Goal: Task Accomplishment & Management: Complete application form

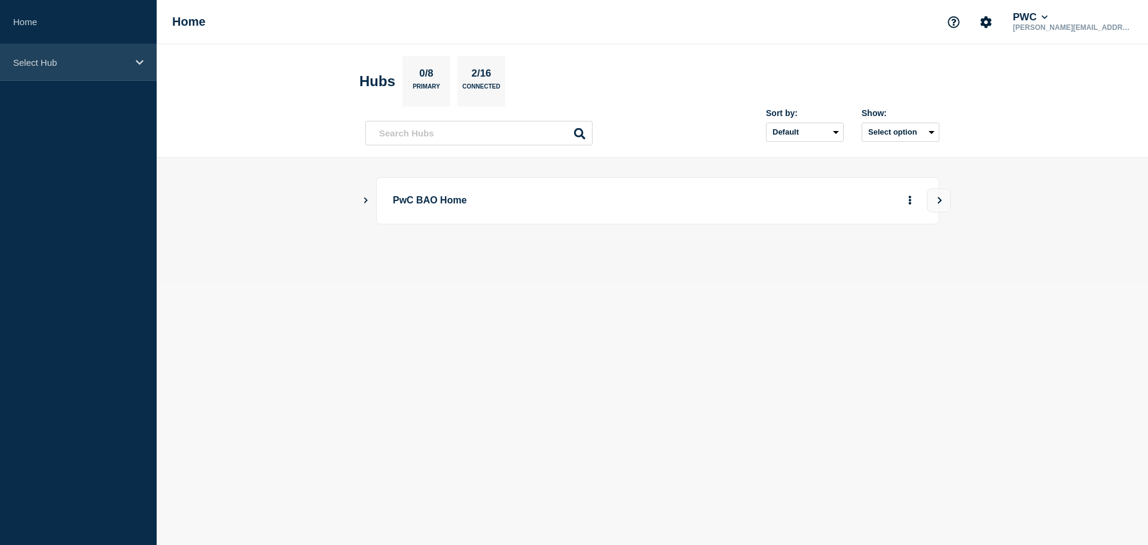
click at [78, 71] on div "Select Hub" at bounding box center [78, 62] width 157 height 36
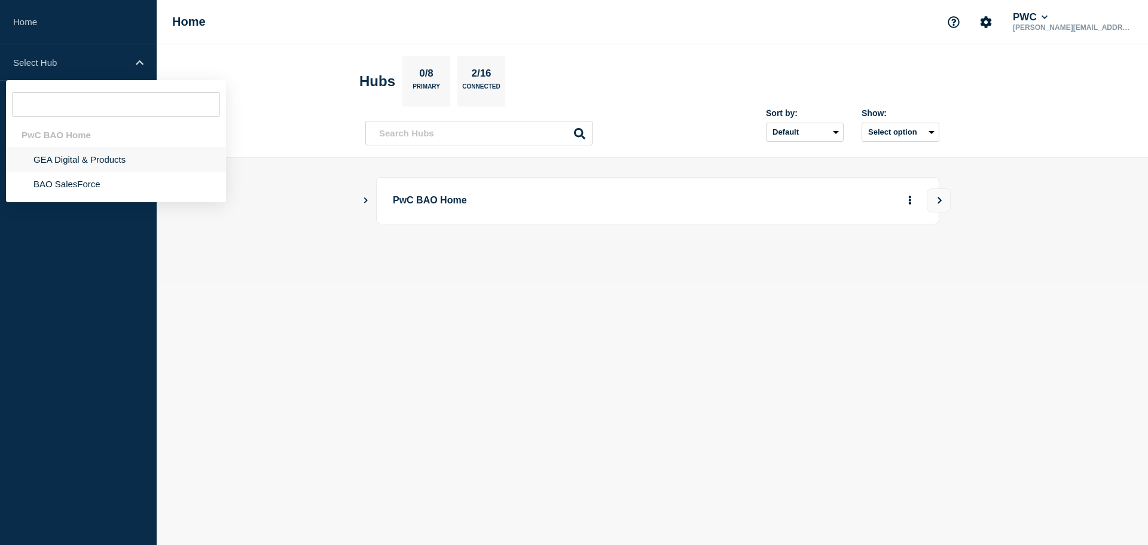
click at [83, 165] on li "GEA Digital & Products" at bounding box center [116, 159] width 220 height 25
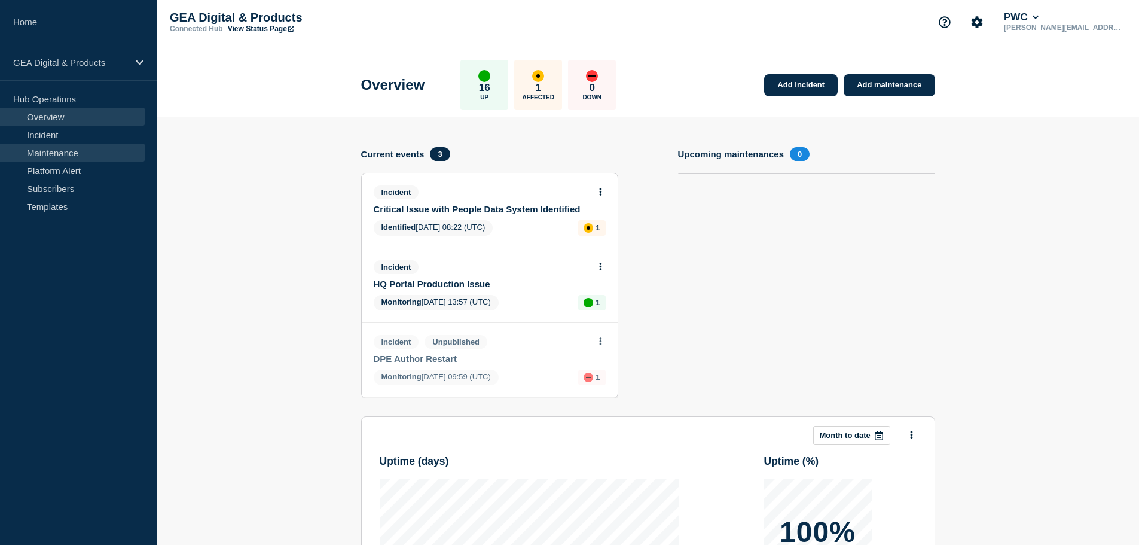
click at [75, 150] on link "Maintenance" at bounding box center [72, 153] width 145 height 18
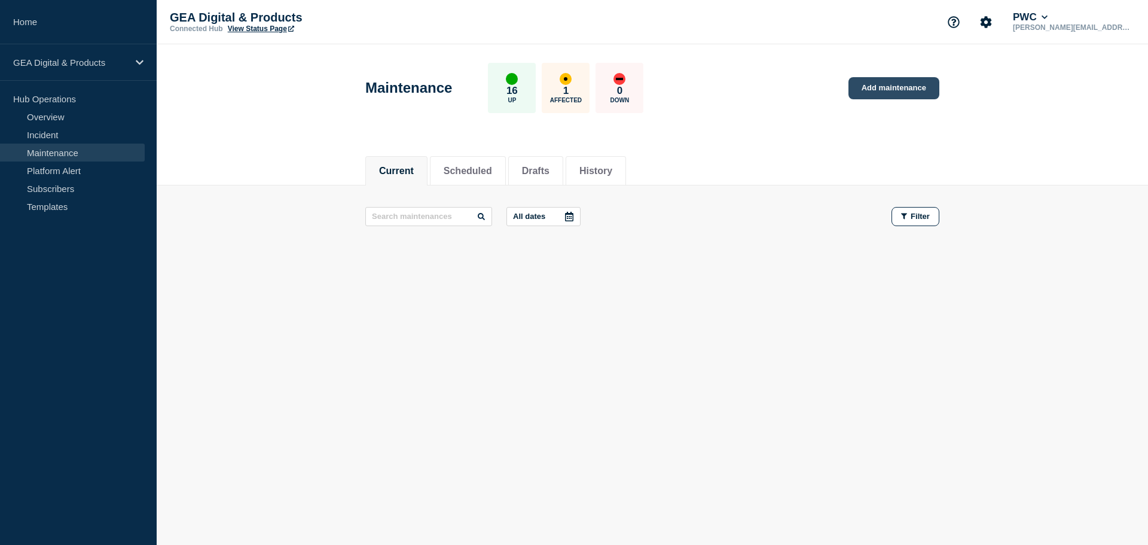
click at [889, 92] on link "Add maintenance" at bounding box center [894, 88] width 91 height 22
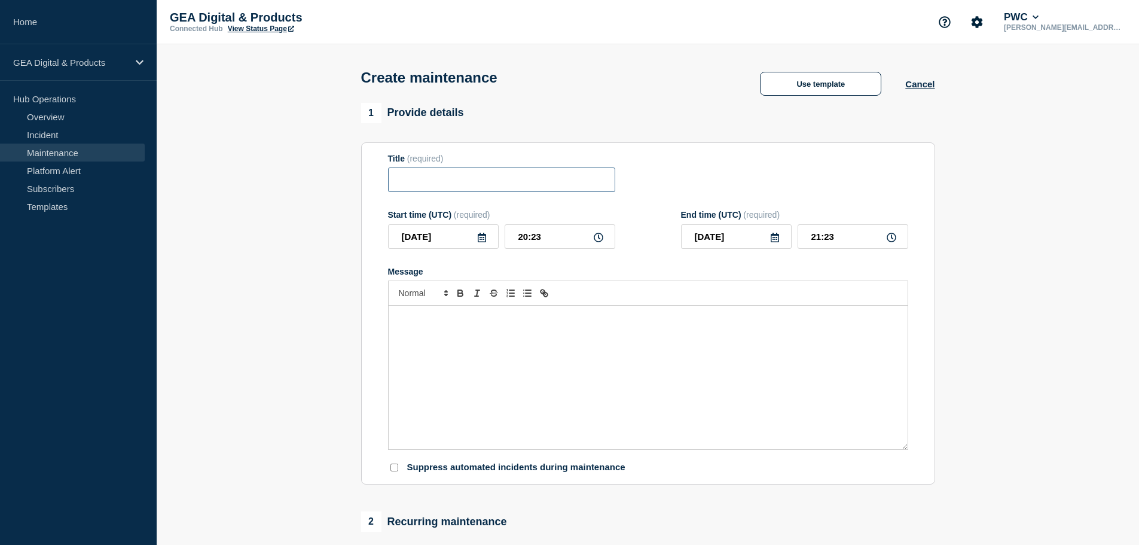
click at [511, 179] on input "Title" at bounding box center [501, 179] width 227 height 25
click at [466, 182] on input "Title" at bounding box center [501, 179] width 227 height 25
click at [73, 155] on link "Maintenance" at bounding box center [72, 153] width 145 height 18
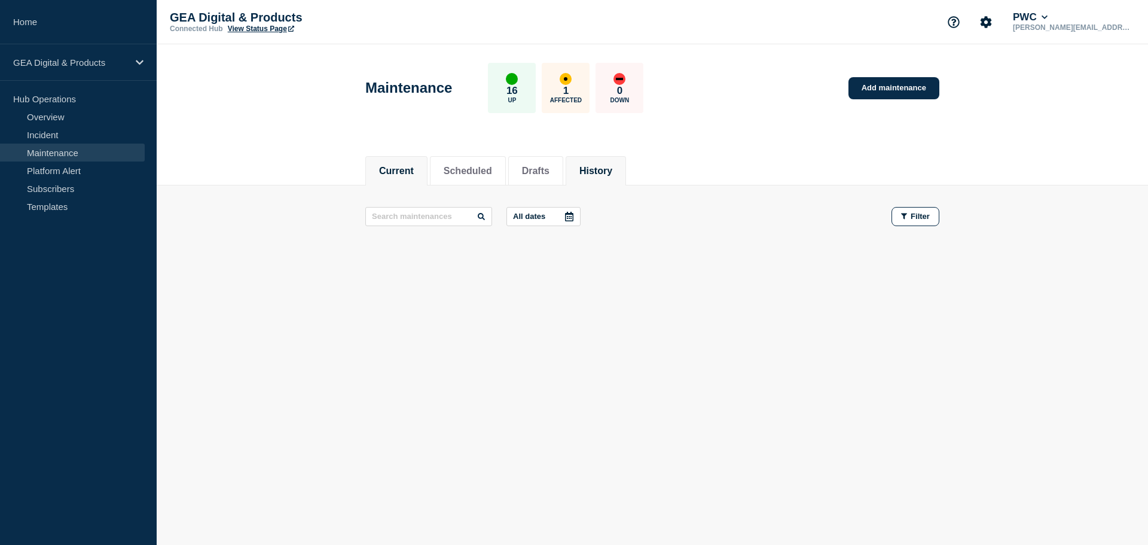
click at [605, 170] on button "History" at bounding box center [596, 171] width 33 height 11
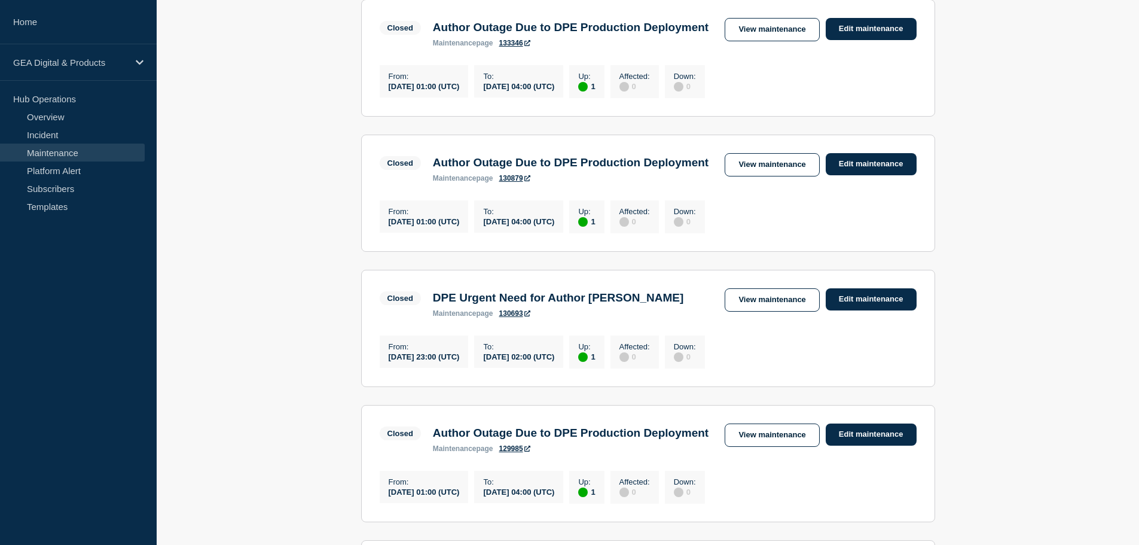
scroll to position [658, 0]
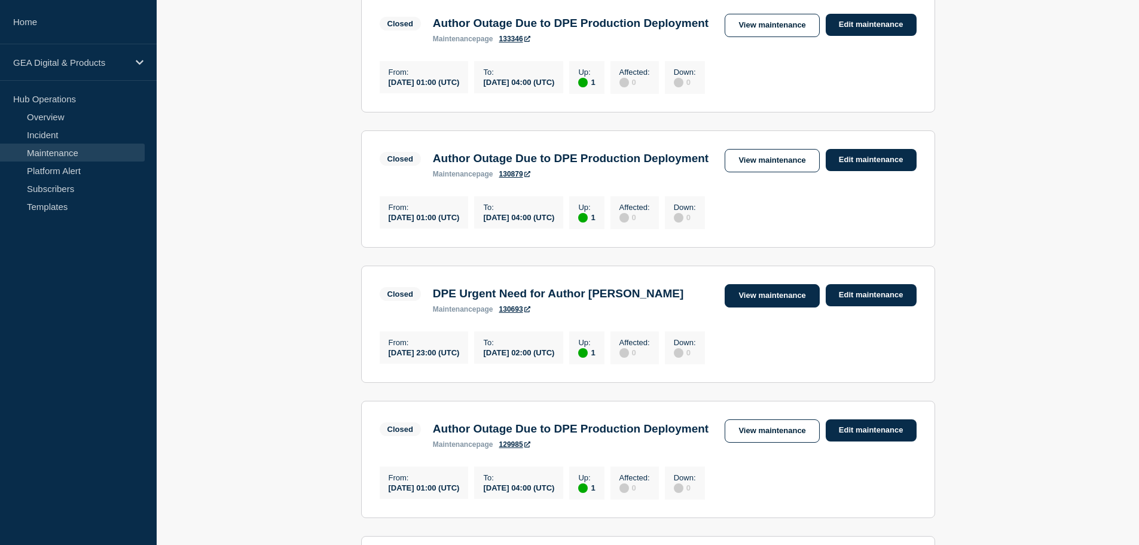
click at [750, 307] on link "View maintenance" at bounding box center [772, 295] width 95 height 23
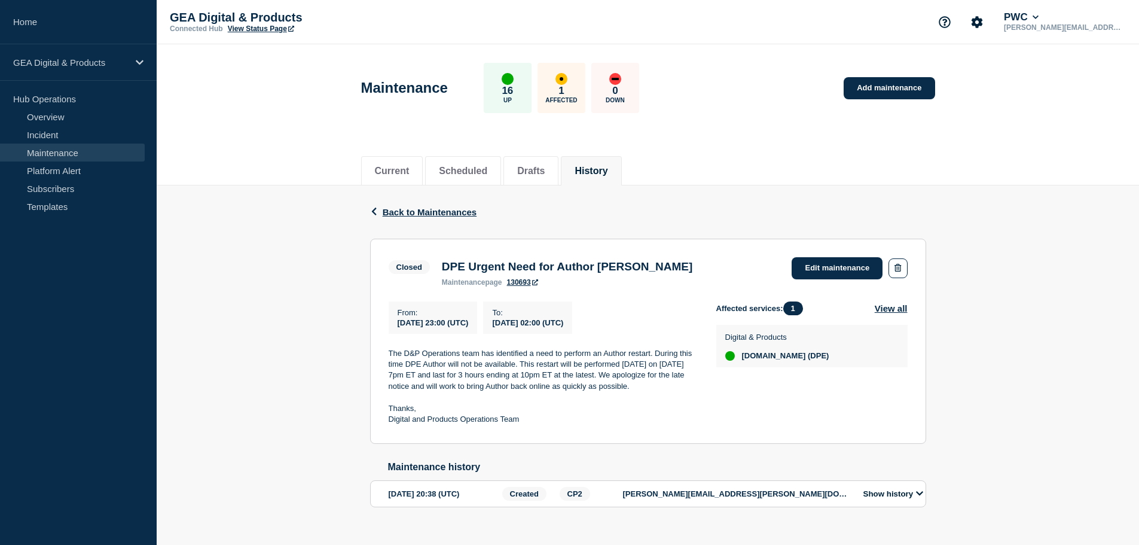
click at [502, 267] on h3 "DPE Urgent Need for Author [PERSON_NAME]" at bounding box center [567, 266] width 251 height 13
click at [502, 268] on h3 "DPE Urgent Need for Author [PERSON_NAME]" at bounding box center [567, 266] width 251 height 13
copy h3 "DPE Urgent Need for Author [PERSON_NAME]"
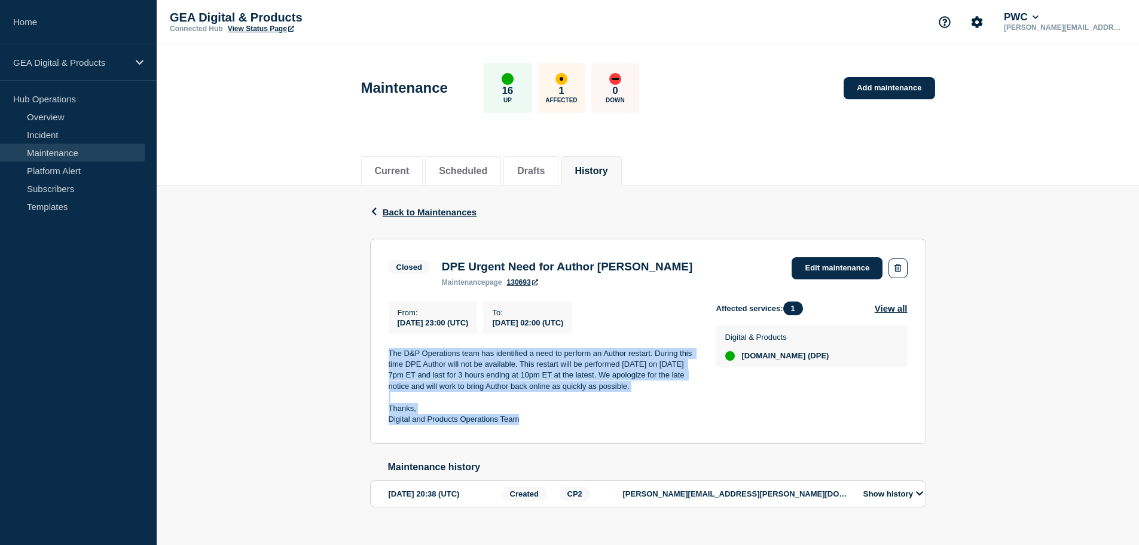
drag, startPoint x: 389, startPoint y: 357, endPoint x: 532, endPoint y: 425, distance: 157.8
click at [532, 425] on div "The D&P Operations team has identified a need to perform an Author restart. Dur…" at bounding box center [543, 386] width 309 height 77
copy div "The D&P Operations team has identified a need to perform an Author restart. Dur…"
click at [877, 89] on link "Add maintenance" at bounding box center [889, 88] width 91 height 22
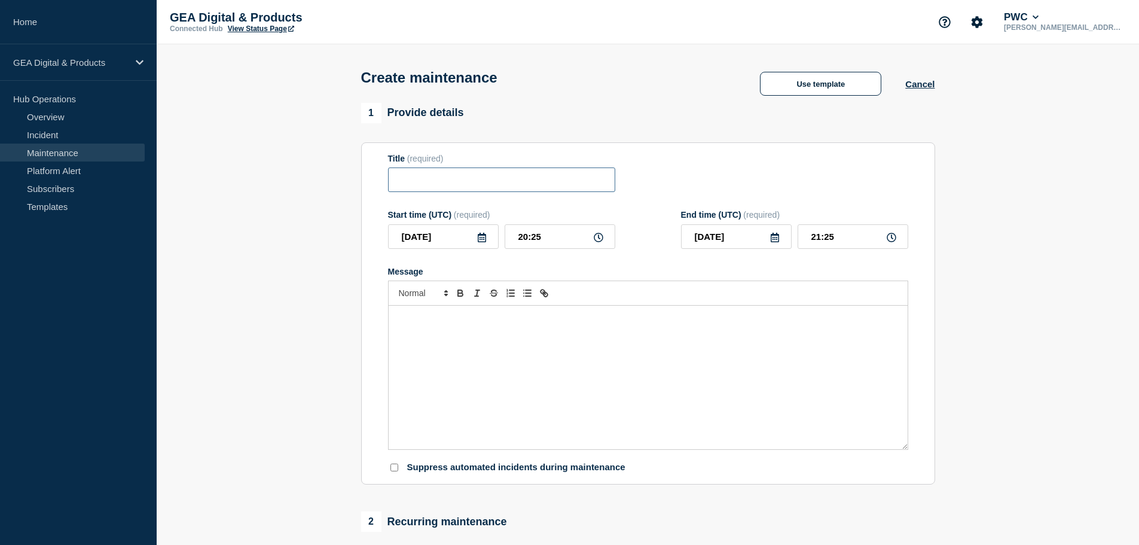
click at [420, 184] on input "Title" at bounding box center [501, 179] width 227 height 25
paste input "DPE Urgent Need for Author [PERSON_NAME]"
click at [402, 178] on input "DPE Urgent Need for Author [PERSON_NAME]" at bounding box center [501, 179] width 227 height 25
type input "DPE Urgent Need for Author [PERSON_NAME]"
click at [580, 358] on div "Message" at bounding box center [648, 378] width 519 height 144
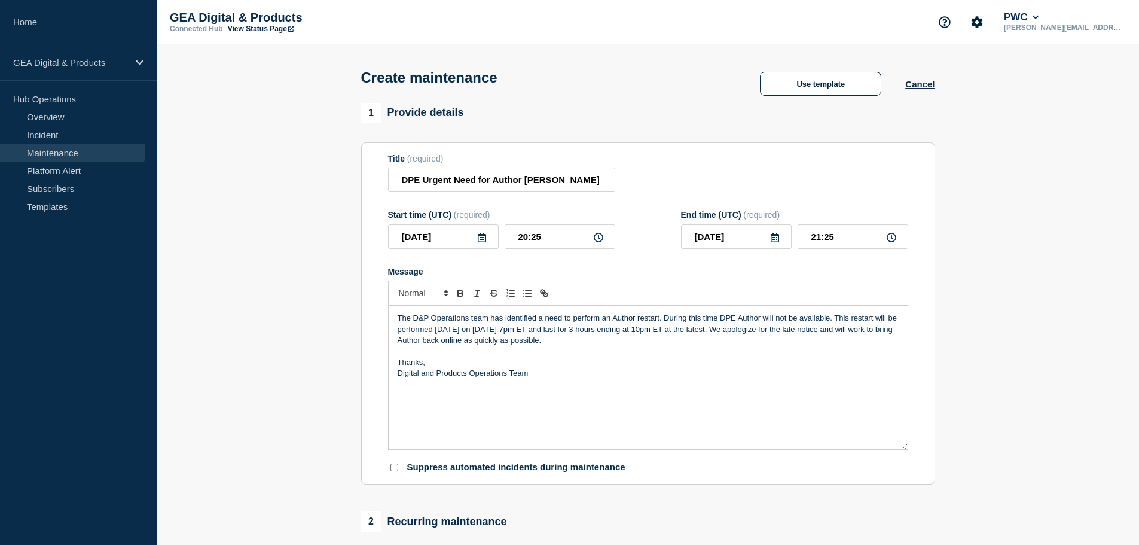
click at [474, 326] on p "The D&P Operations team has identified a need to perform an Author restart. Dur…" at bounding box center [648, 329] width 501 height 33
click at [542, 323] on p "The D&P Operations team has identified a need to perform an Author restart. Dur…" at bounding box center [648, 329] width 501 height 33
click at [639, 332] on p "The D&P Operations team has identified an urgent need to perform an Author rest…" at bounding box center [648, 329] width 501 height 33
click at [433, 333] on p "The D&P Operations team has identified an urgent need to perform an Author rest…" at bounding box center [648, 329] width 501 height 33
click at [444, 346] on p "The D&P Operations team has identified an urgent need to perform an Author rest…" at bounding box center [648, 329] width 501 height 33
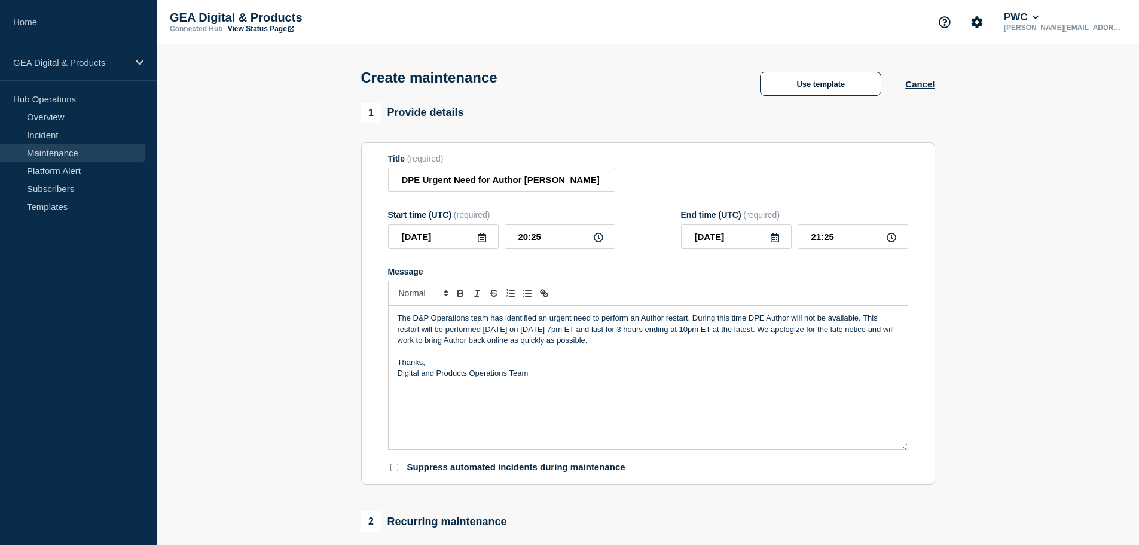
click at [444, 373] on p "Digital and Products Operations Team" at bounding box center [648, 373] width 501 height 11
drag, startPoint x: 515, startPoint y: 240, endPoint x: 594, endPoint y: 233, distance: 79.3
click at [600, 239] on div "20:25" at bounding box center [560, 236] width 111 height 25
type input "23:00"
type input "2025-09-10"
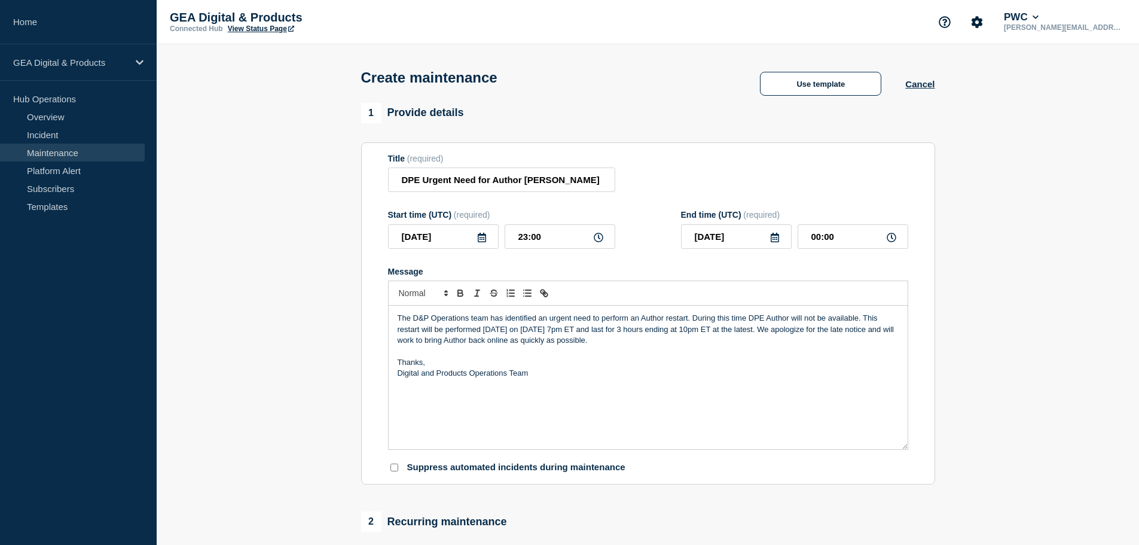
click at [596, 350] on p "Message" at bounding box center [648, 351] width 501 height 11
click at [569, 333] on p "The D&P Operations team has identified an urgent need to perform an Author rest…" at bounding box center [648, 329] width 501 height 33
click at [699, 239] on div "2025-09-10 00:00" at bounding box center [794, 236] width 227 height 25
type input "02:00"
click at [1022, 221] on section "1 Provide details Title (required) DPE Urgent Need for Author Restart Start tim…" at bounding box center [648, 518] width 983 height 830
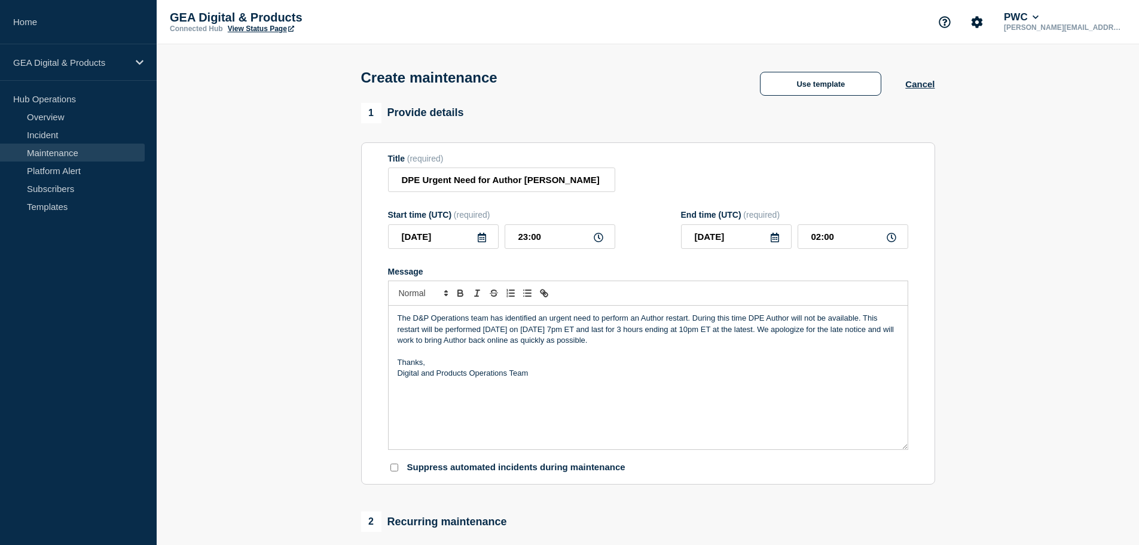
click at [673, 359] on p "Thanks," at bounding box center [648, 362] width 501 height 11
click at [621, 326] on p "The D&P Operations team has identified an urgent need to perform an Author rest…" at bounding box center [648, 329] width 501 height 33
drag, startPoint x: 525, startPoint y: 348, endPoint x: 523, endPoint y: 329, distance: 19.2
click at [525, 346] on p "The D&P Operations team has identified an urgent need to perform an Author rest…" at bounding box center [648, 329] width 501 height 33
click at [600, 339] on p "The D&P Operations team has identified an urgent need to perform an Author rest…" at bounding box center [648, 329] width 501 height 33
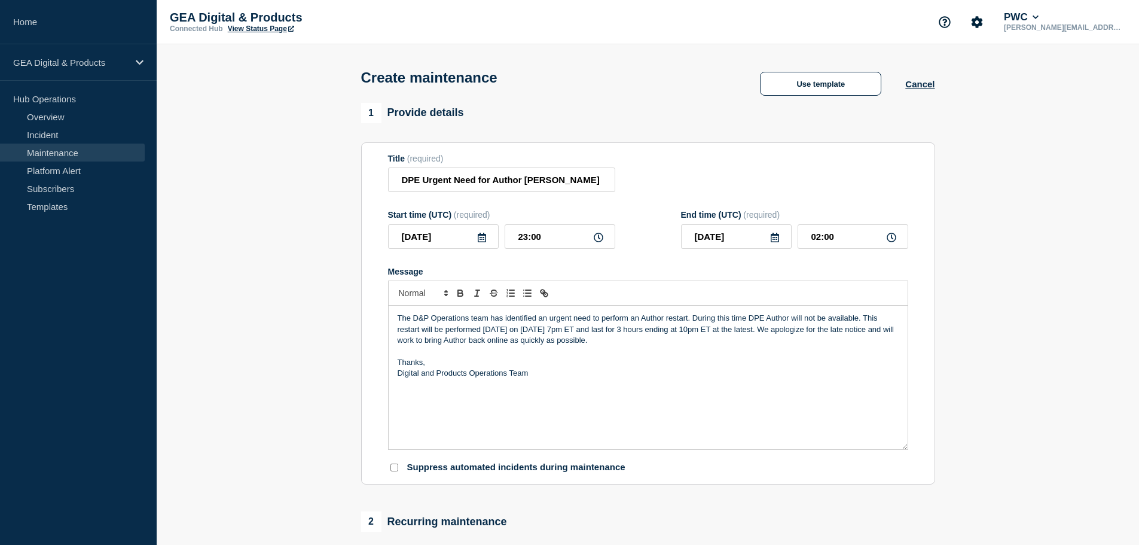
click at [611, 328] on p "The D&P Operations team has identified an urgent need to perform an Author rest…" at bounding box center [648, 329] width 501 height 33
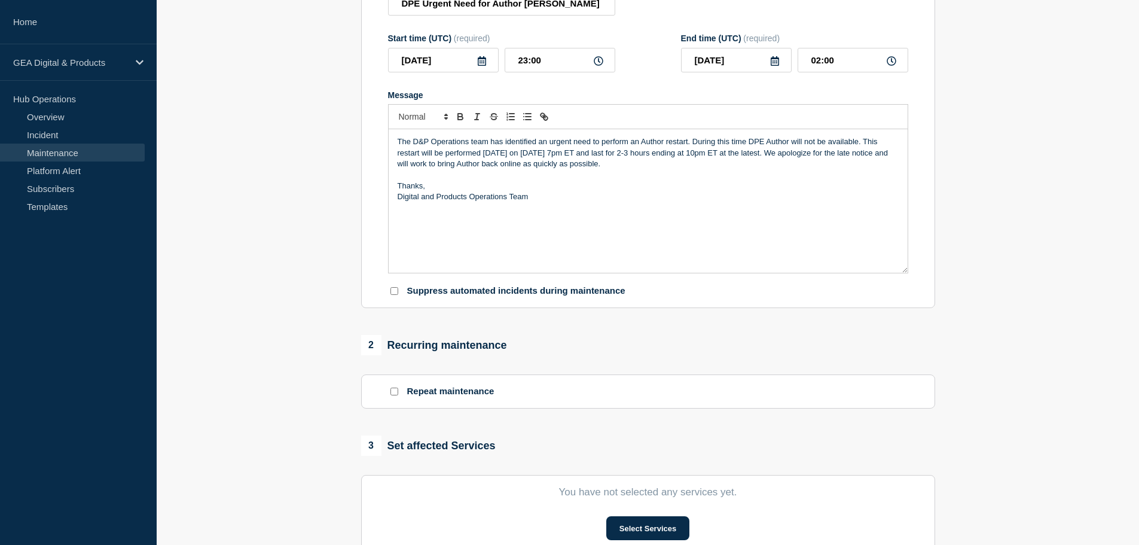
scroll to position [299, 0]
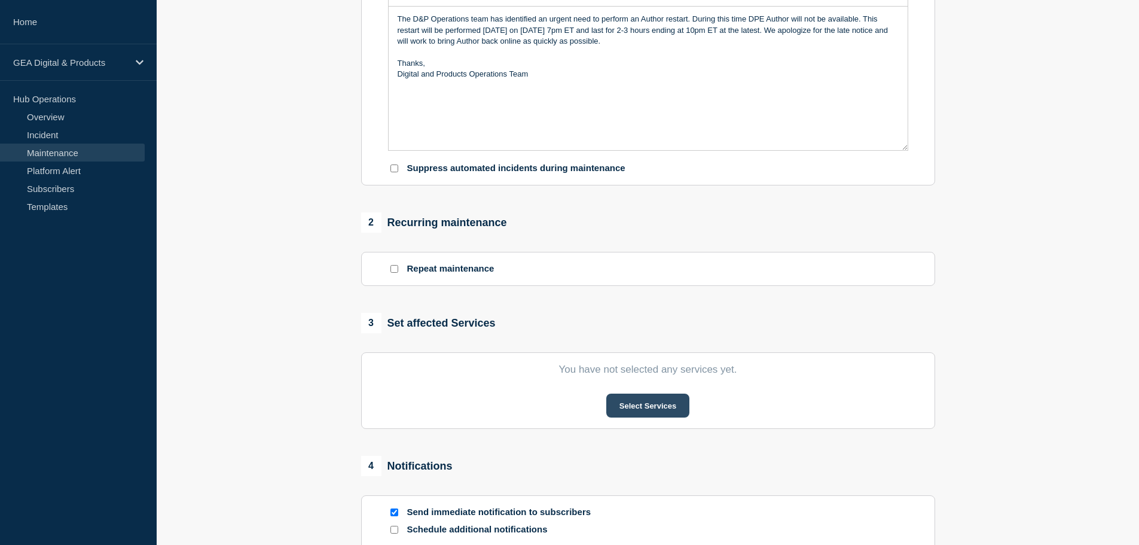
click at [627, 416] on button "Select Services" at bounding box center [647, 406] width 83 height 24
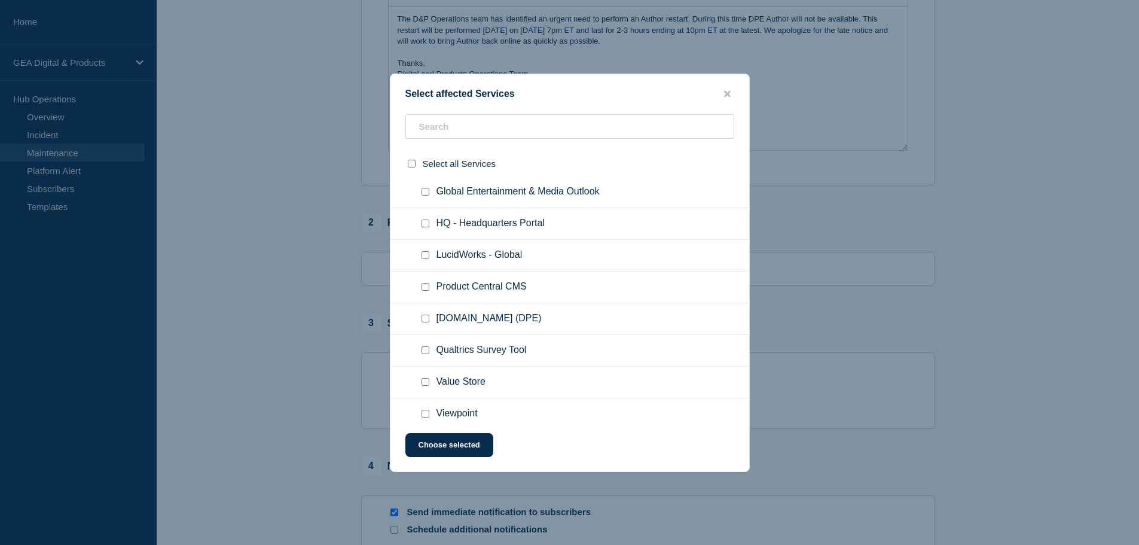
scroll to position [184, 0]
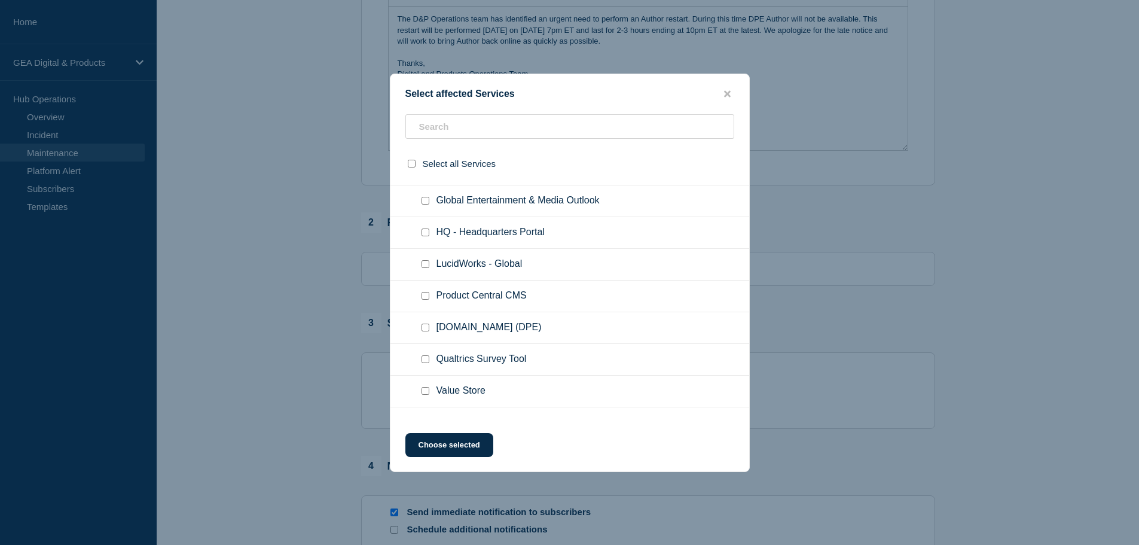
click at [426, 329] on input "PwC.COM (DPE) checkbox" at bounding box center [426, 328] width 8 height 8
checkbox input "true"
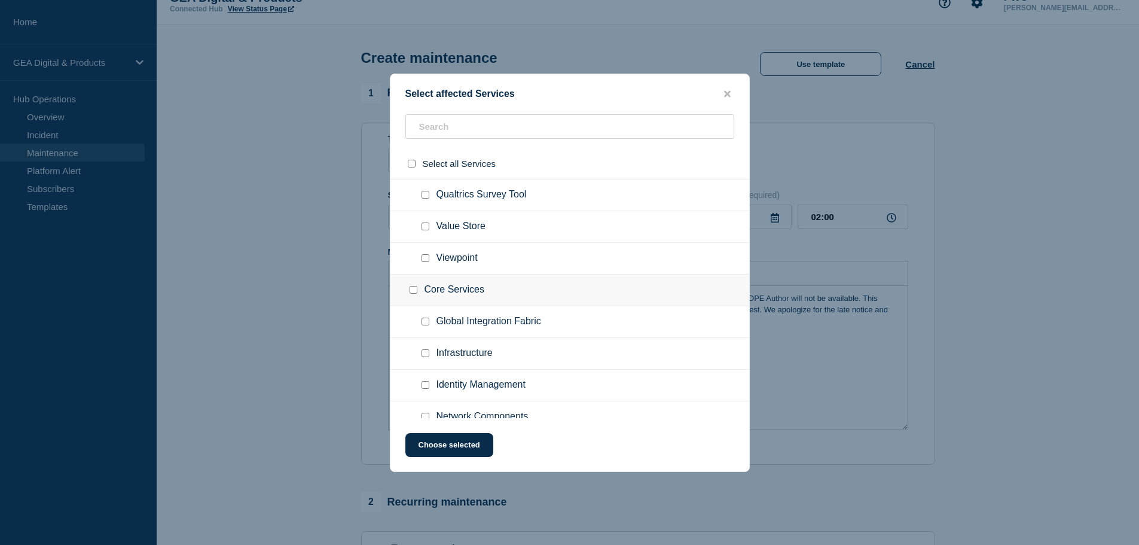
scroll to position [364, 0]
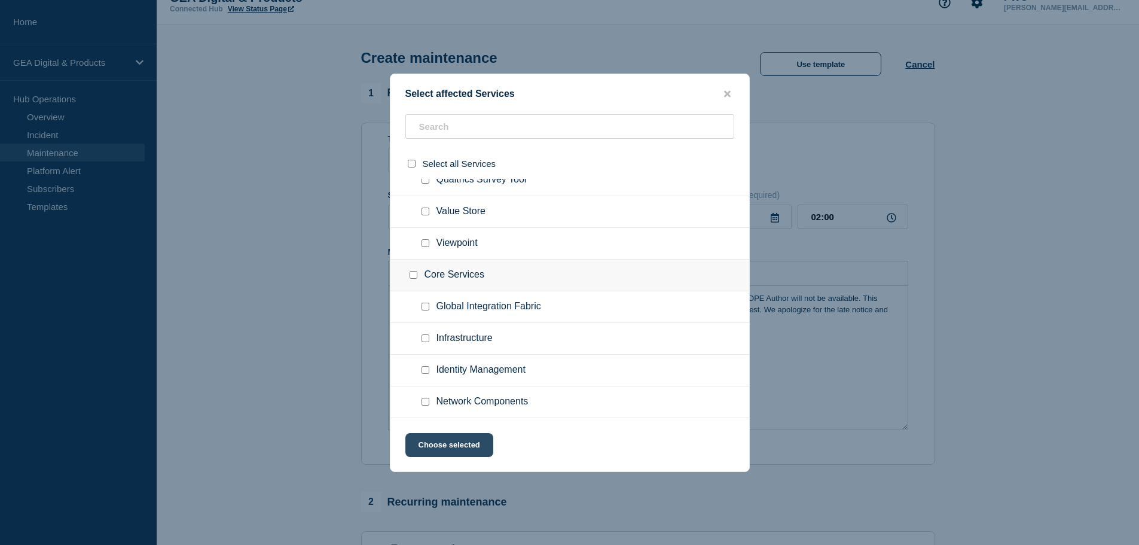
click at [455, 440] on button "Choose selected" at bounding box center [450, 445] width 88 height 24
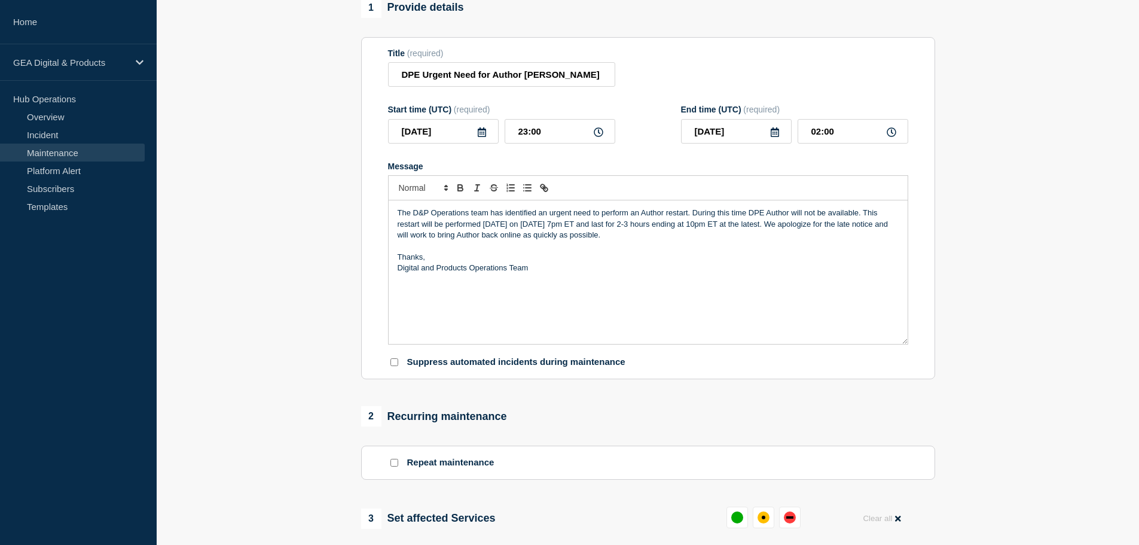
scroll to position [379, 0]
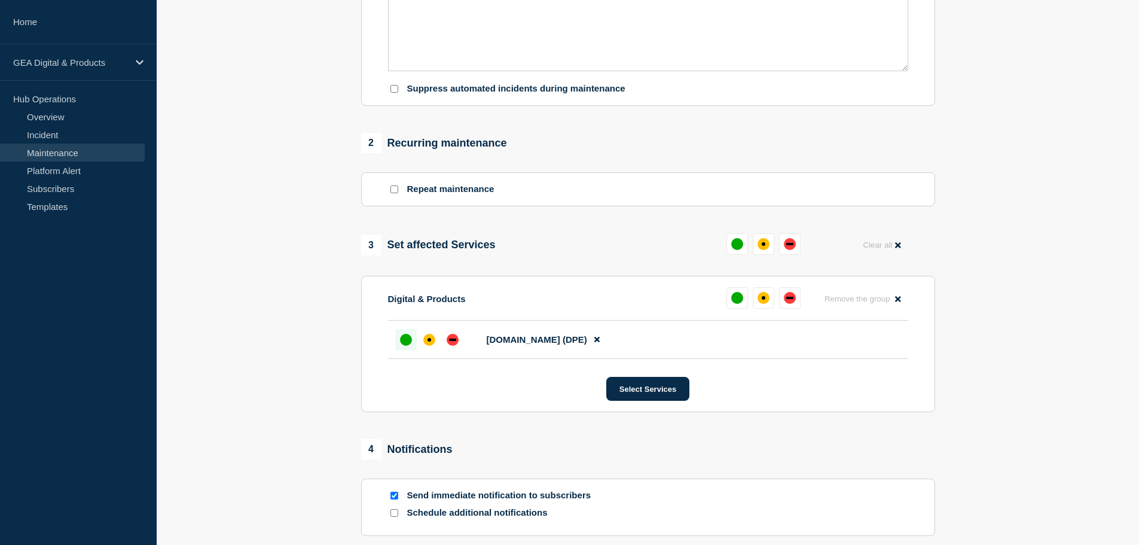
click at [401, 345] on div "up" at bounding box center [406, 340] width 12 height 12
click at [729, 298] on div "up" at bounding box center [733, 298] width 12 height 12
click at [410, 345] on div "up" at bounding box center [406, 340] width 12 height 12
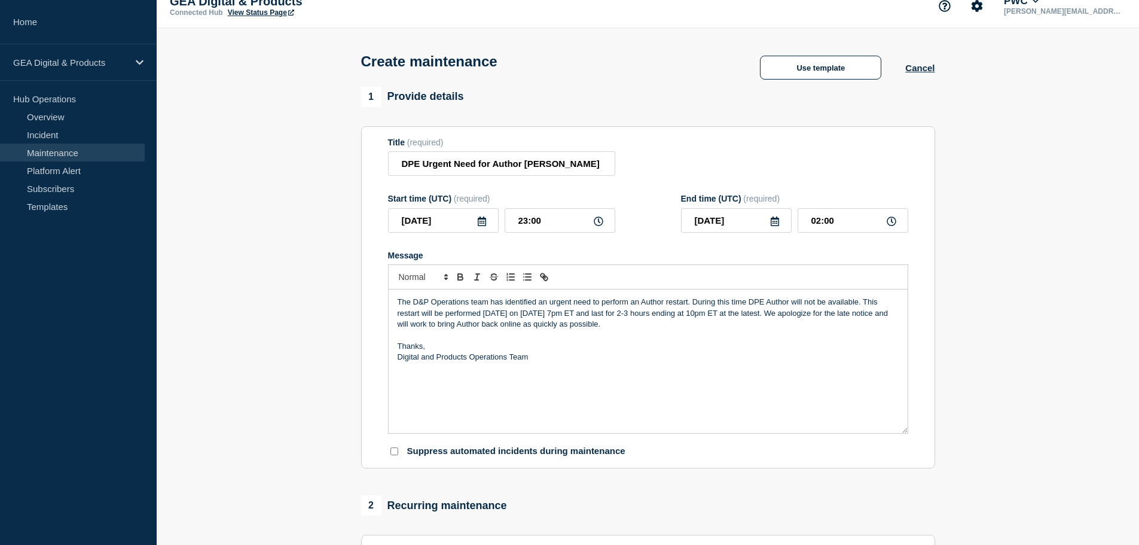
scroll to position [0, 0]
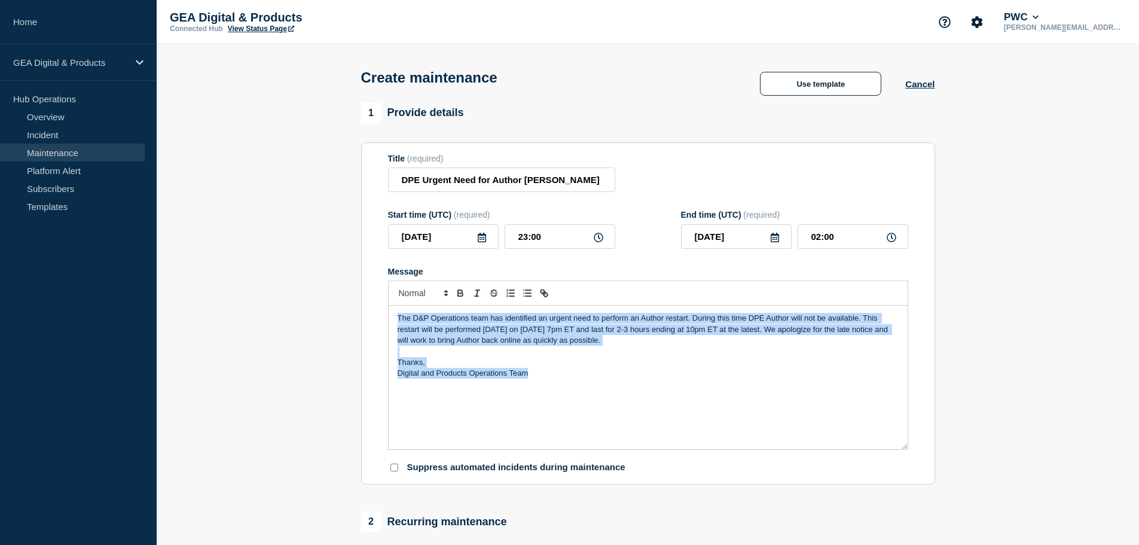
drag, startPoint x: 547, startPoint y: 379, endPoint x: 279, endPoint y: 297, distance: 280.8
click at [279, 297] on section "1 Provide details Title (required) DPE Urgent Need for Author Restart Start tim…" at bounding box center [648, 549] width 983 height 893
copy div "The D&P Operations team has identified an urgent need to perform an Author rest…"
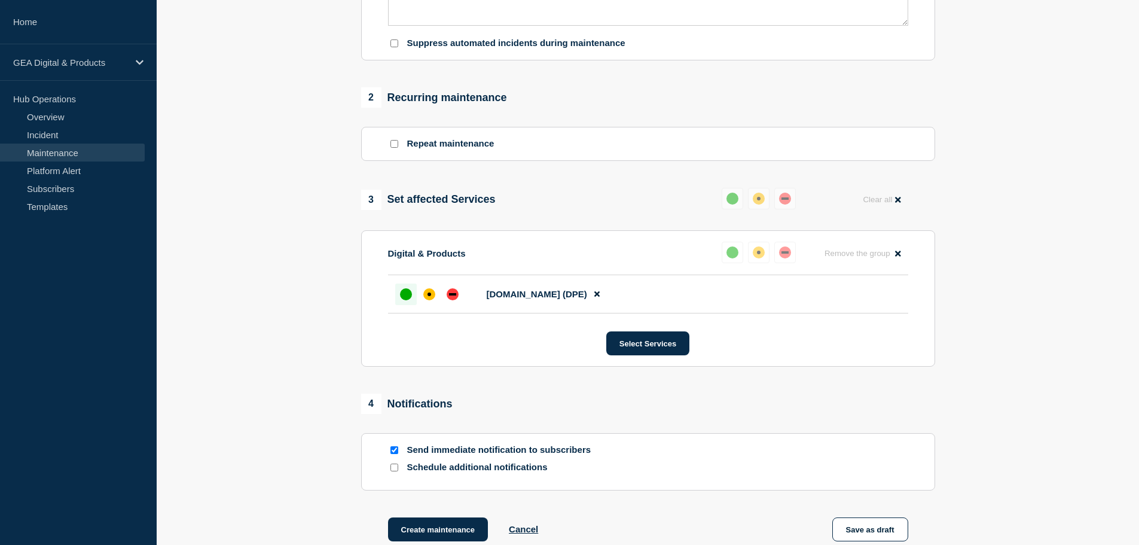
scroll to position [561, 0]
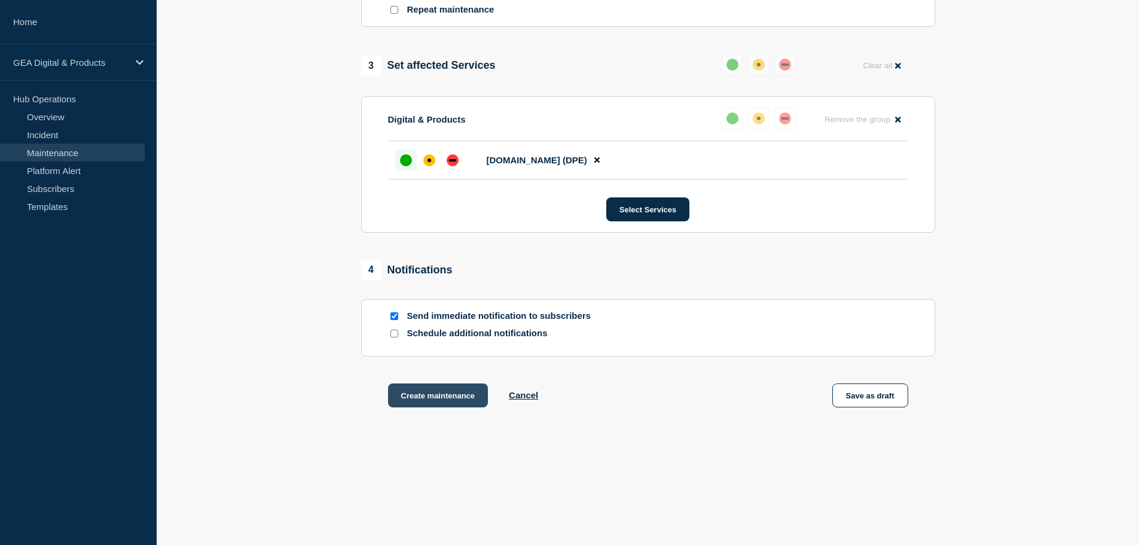
click at [446, 401] on button "Create maintenance" at bounding box center [438, 395] width 100 height 24
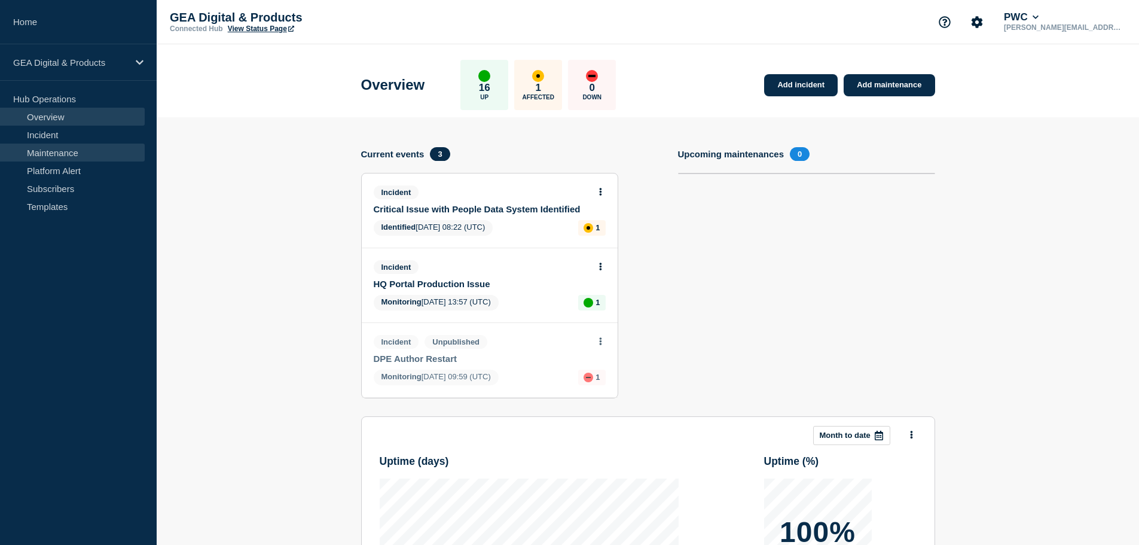
click at [70, 154] on link "Maintenance" at bounding box center [72, 153] width 145 height 18
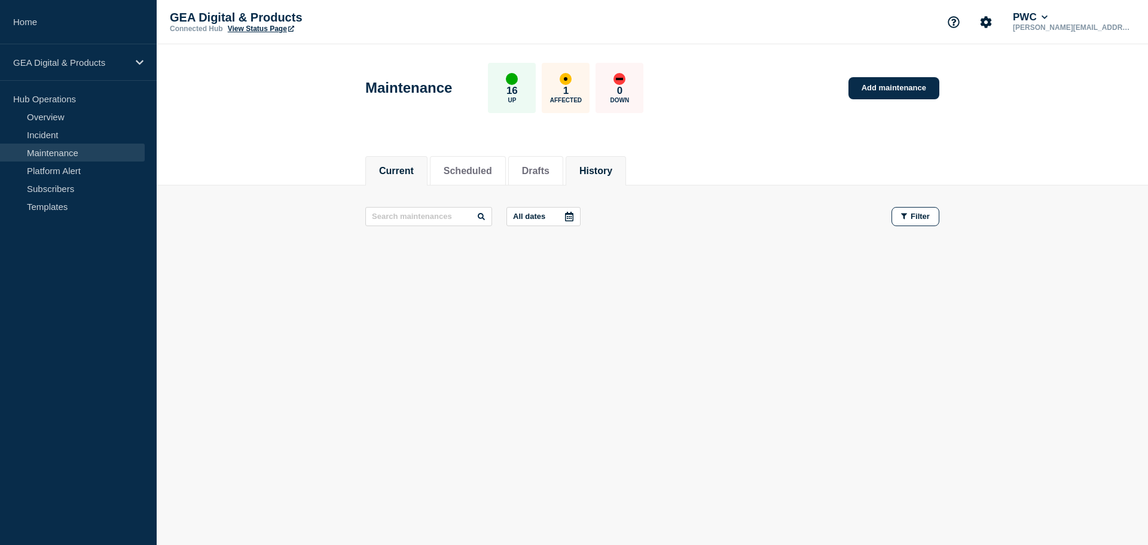
click at [626, 177] on li "History" at bounding box center [596, 170] width 60 height 29
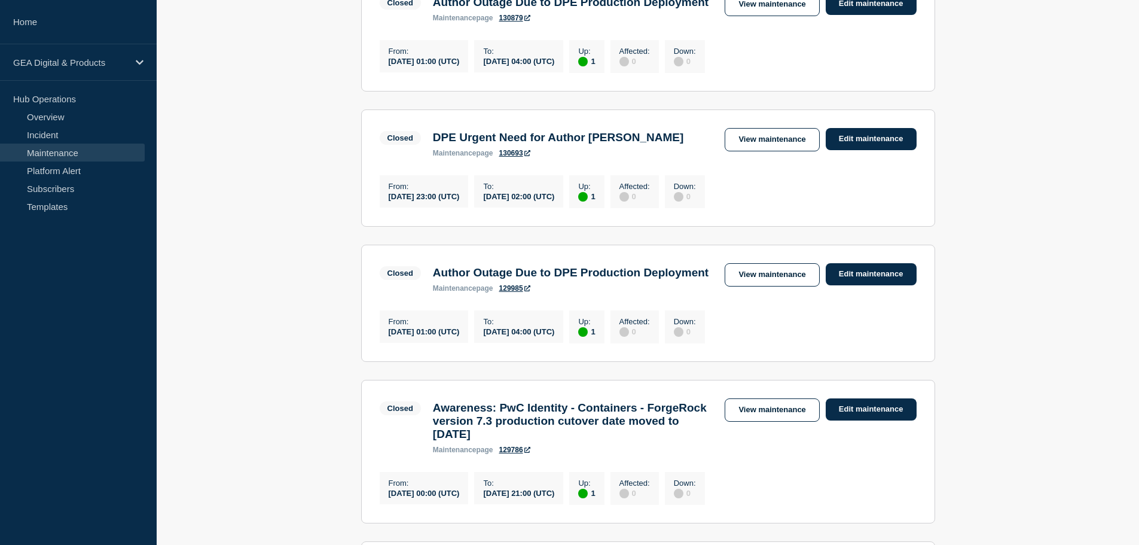
scroll to position [837, 0]
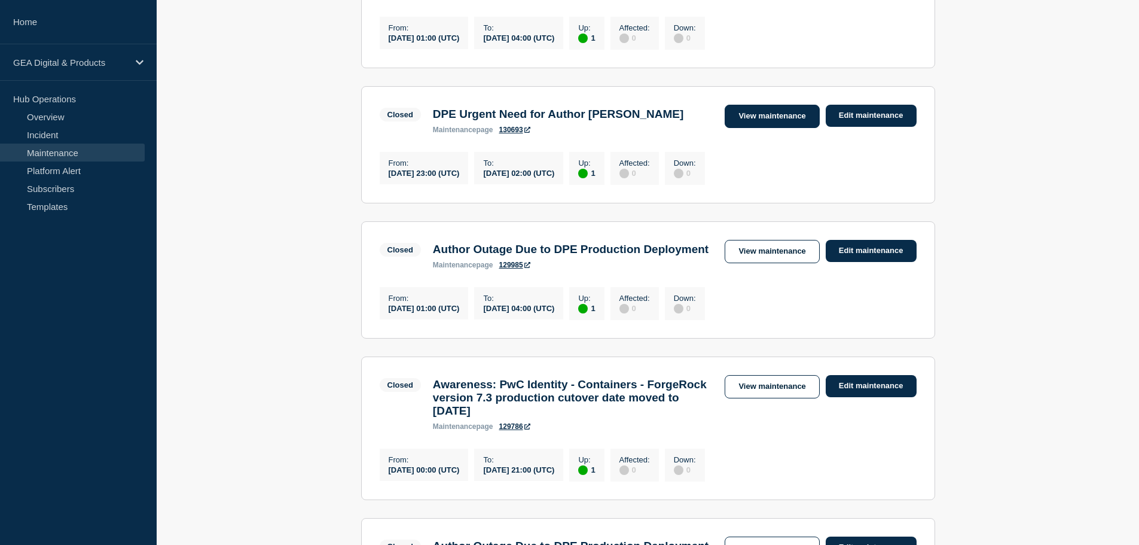
click at [746, 128] on link "View maintenance" at bounding box center [772, 116] width 95 height 23
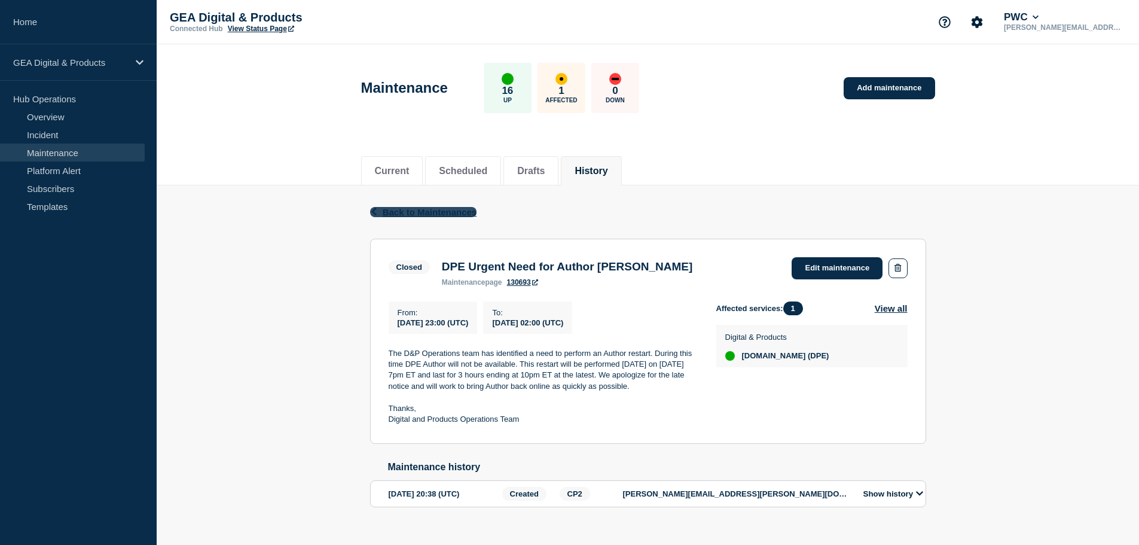
click at [378, 212] on icon "button" at bounding box center [374, 212] width 9 height 8
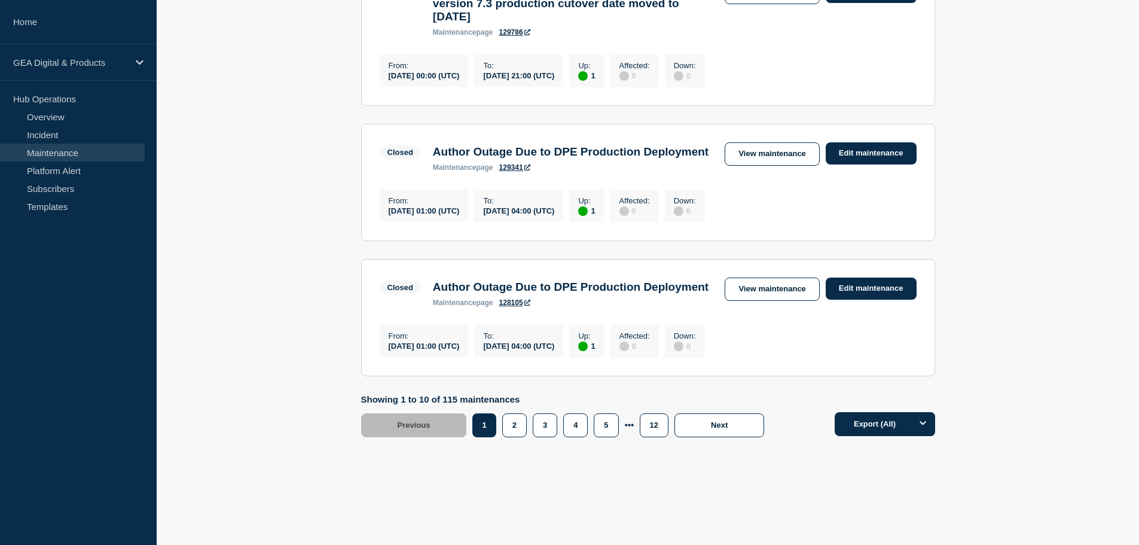
scroll to position [1360, 0]
click at [511, 427] on button "2" at bounding box center [514, 425] width 25 height 24
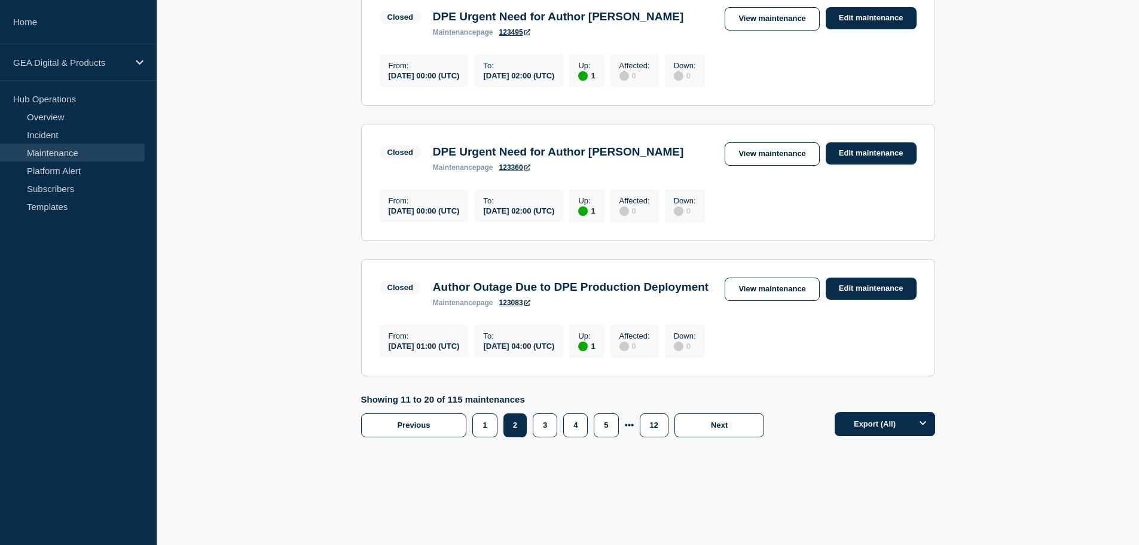
scroll to position [1303, 0]
click at [769, 142] on link "View maintenance" at bounding box center [772, 153] width 95 height 23
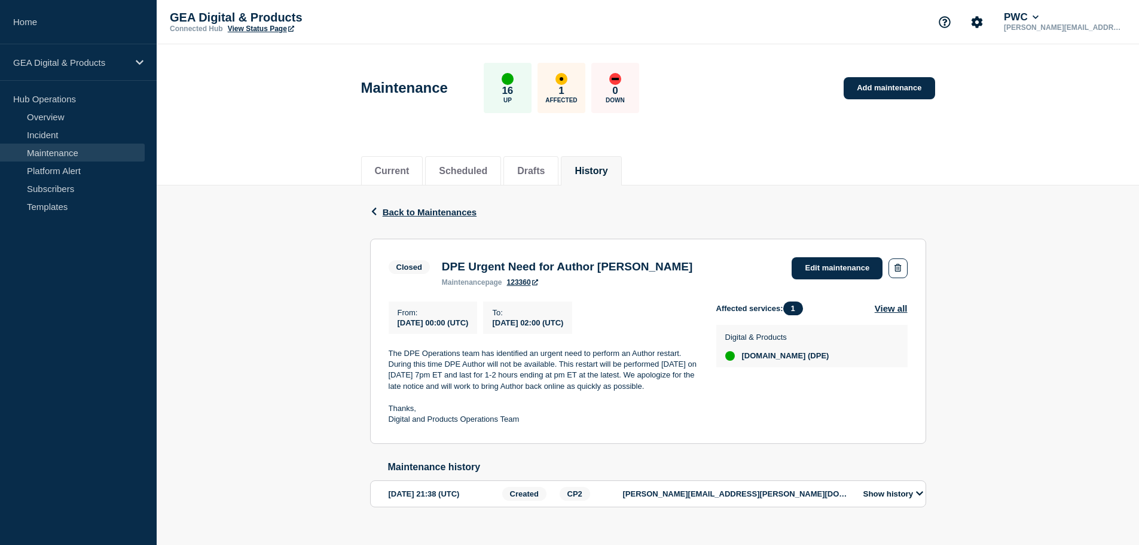
scroll to position [26, 0]
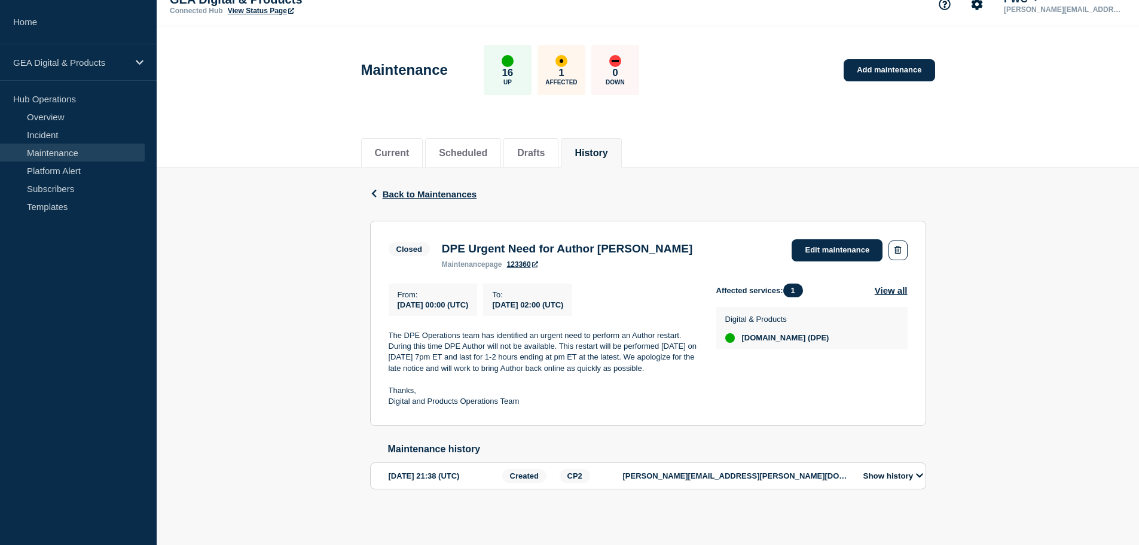
click at [240, 231] on div "Back Back to Maintenances Closed DPE Urgent Need for Author Restart From [DATE]…" at bounding box center [648, 346] width 983 height 359
